Goal: Information Seeking & Learning: Understand process/instructions

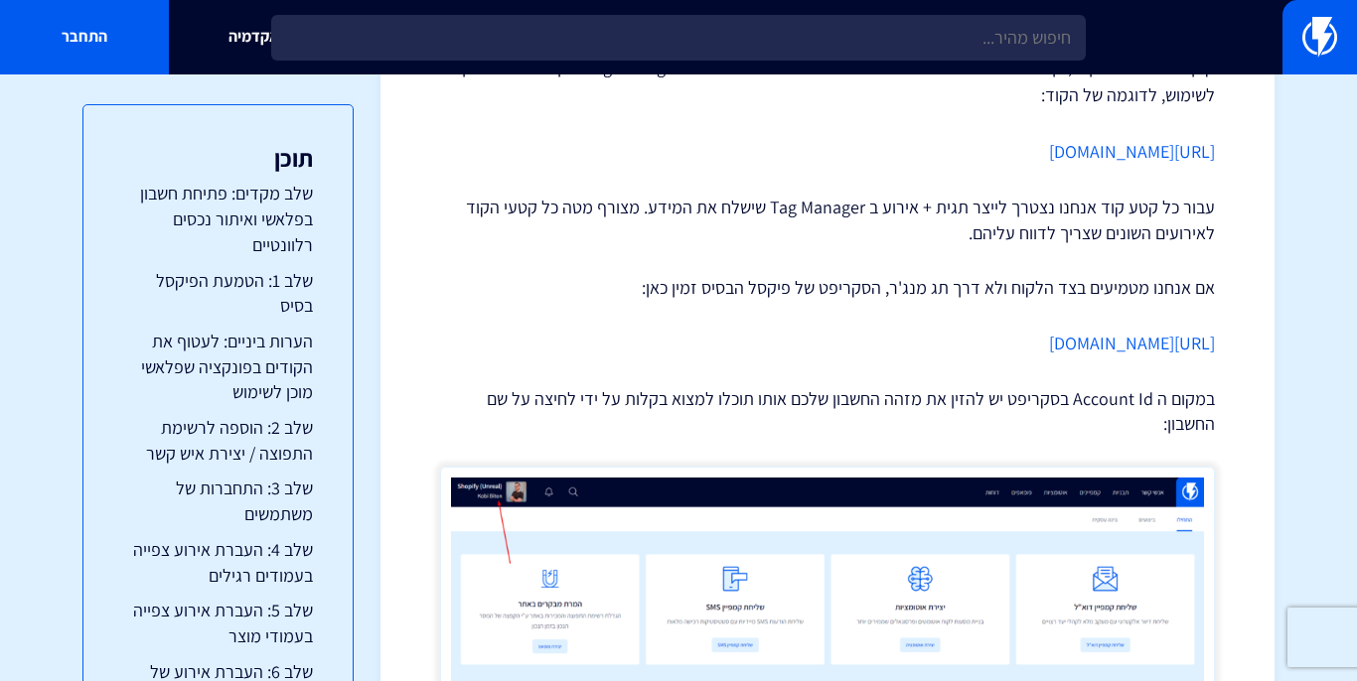
scroll to position [1382, 0]
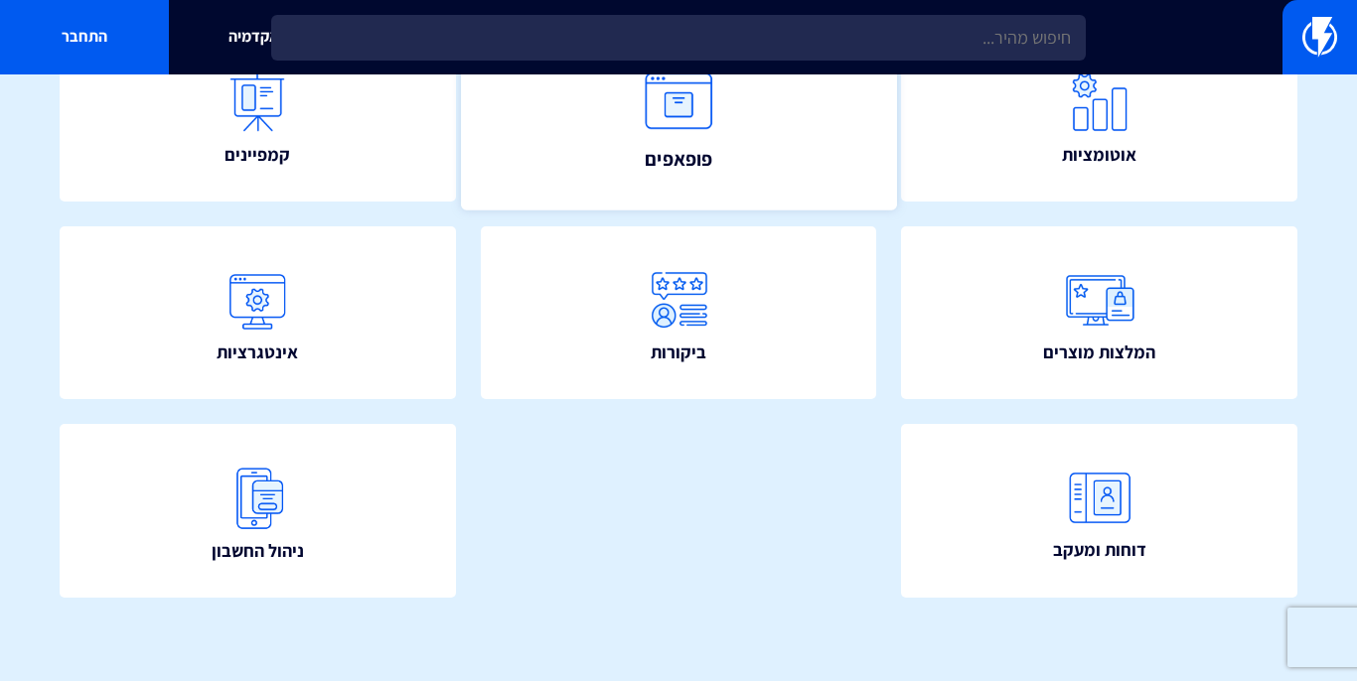
scroll to position [363, 0]
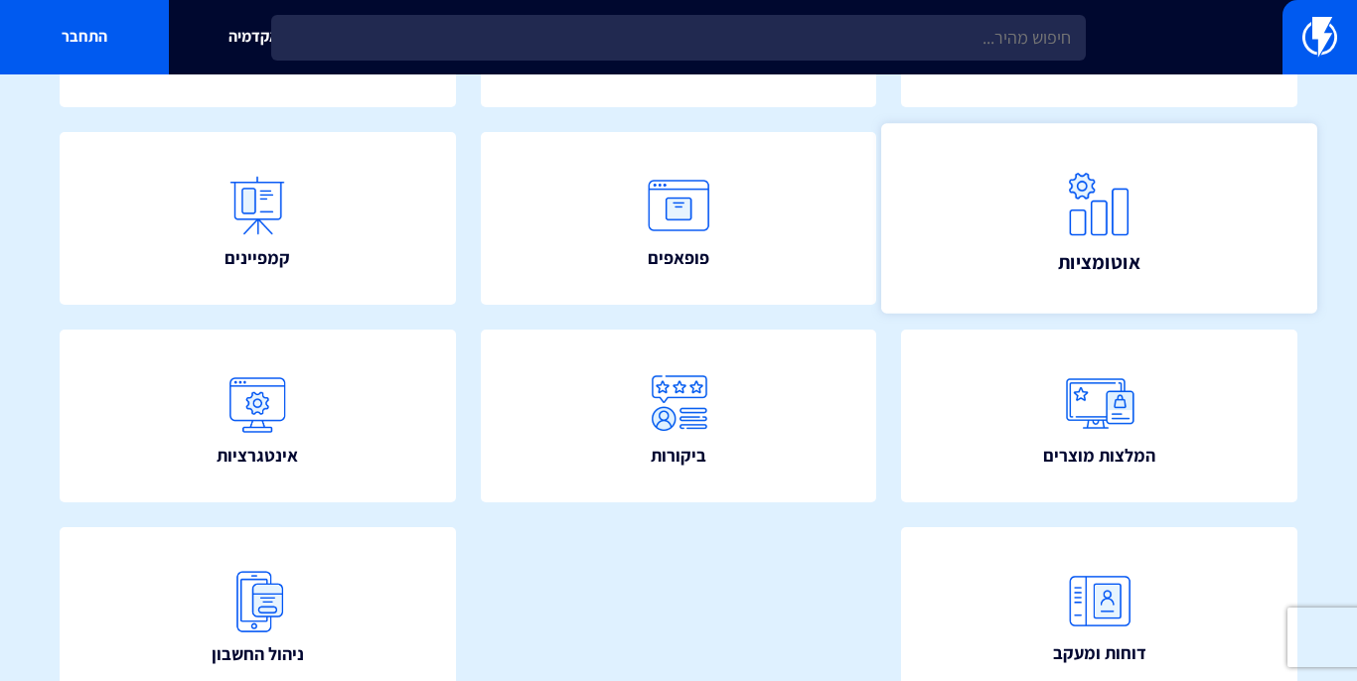
click at [1085, 253] on span "אוטומציות" at bounding box center [1099, 262] width 82 height 28
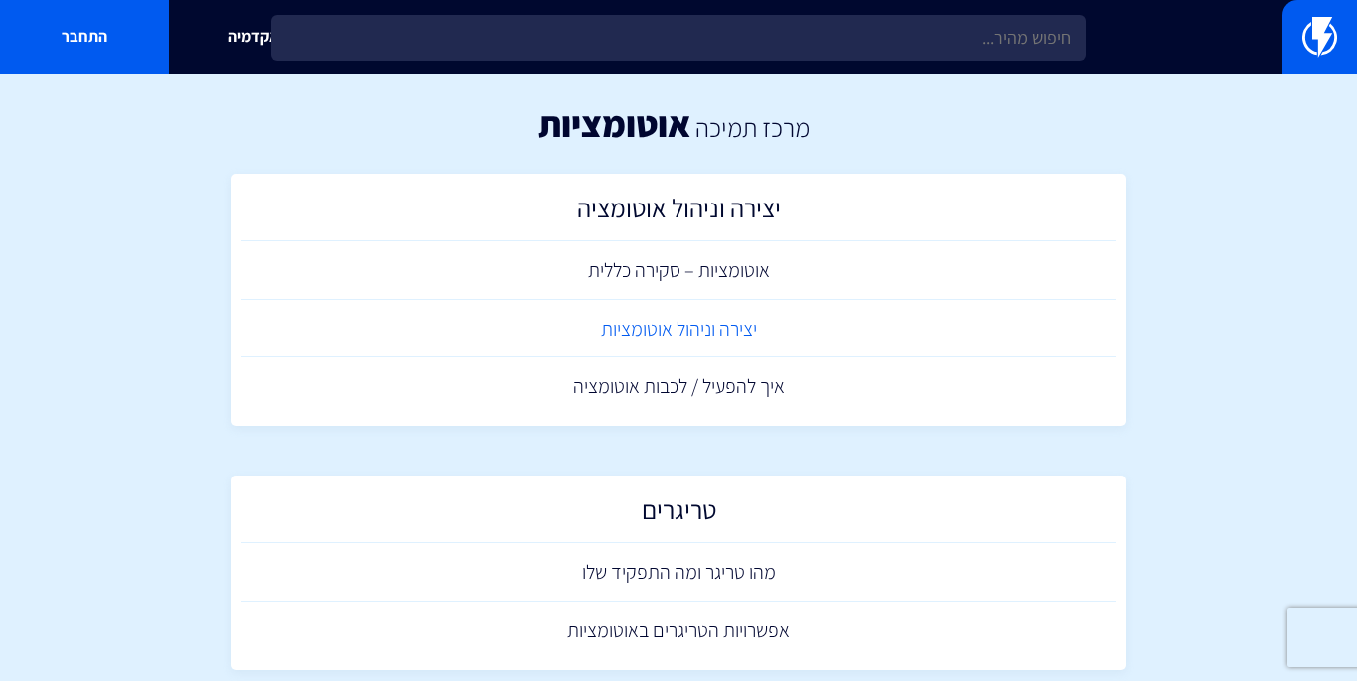
click at [546, 326] on link "יצירה וניהול אוטומציות" at bounding box center [678, 329] width 874 height 59
